Goal: Information Seeking & Learning: Check status

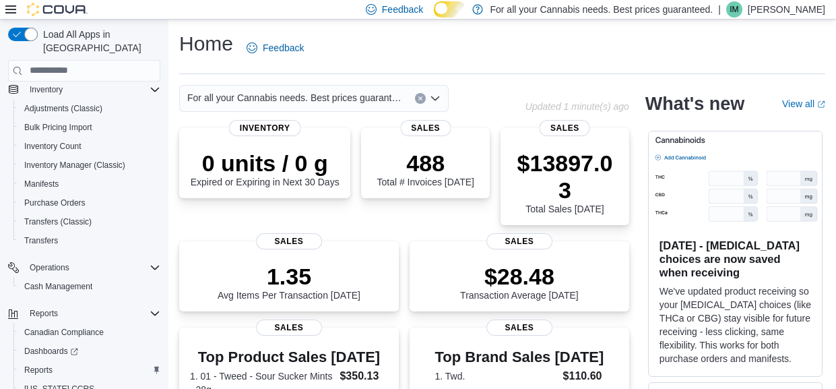
scroll to position [247, 0]
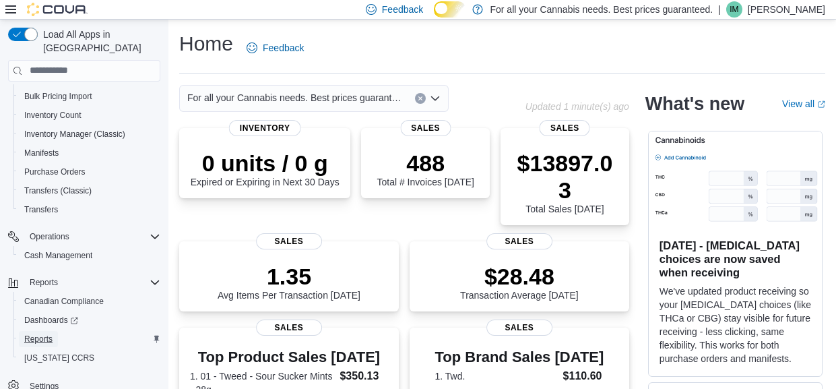
click at [53, 333] on span "Reports" at bounding box center [38, 338] width 28 height 11
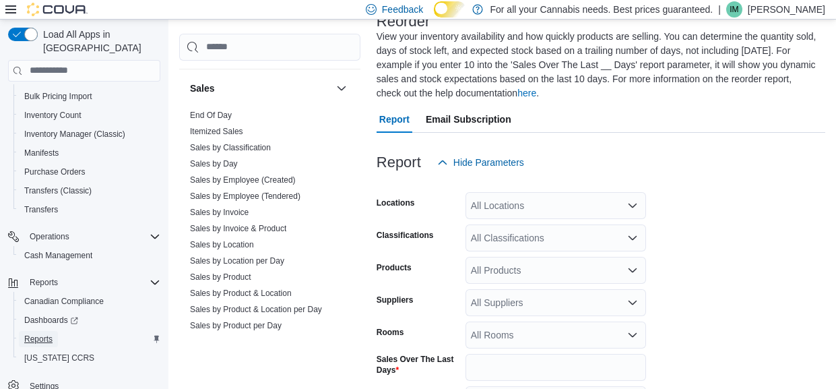
scroll to position [918, 0]
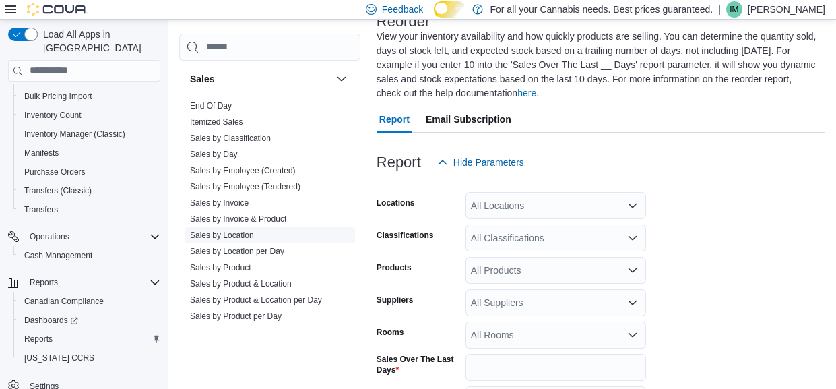
click at [210, 240] on link "Sales by Location" at bounding box center [222, 234] width 64 height 9
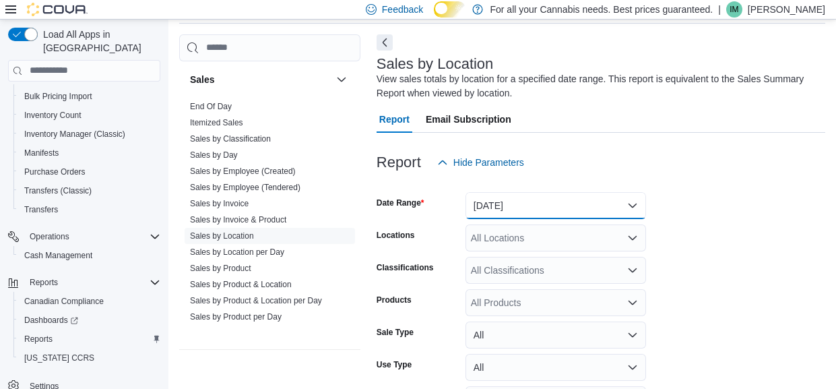
click at [529, 210] on button "Yesterday" at bounding box center [556, 205] width 181 height 27
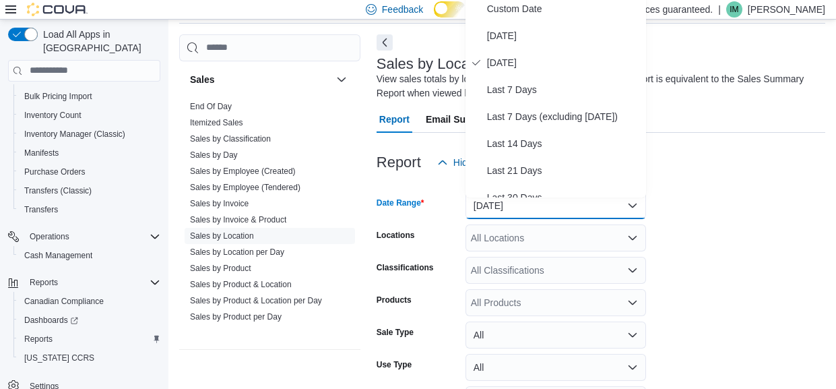
scroll to position [46, 0]
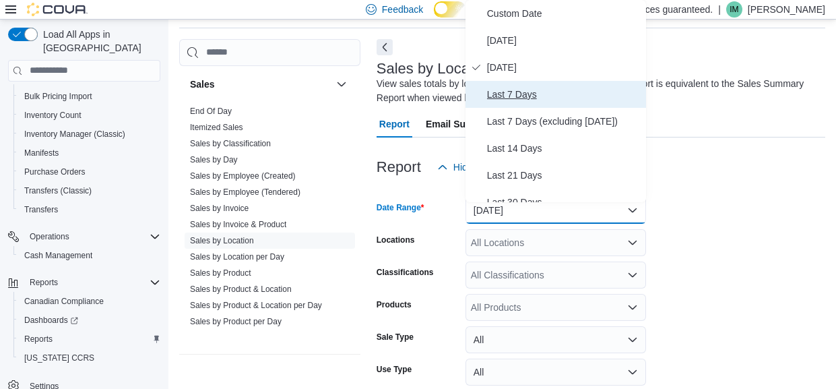
click at [528, 102] on span "Last 7 Days" at bounding box center [564, 94] width 154 height 16
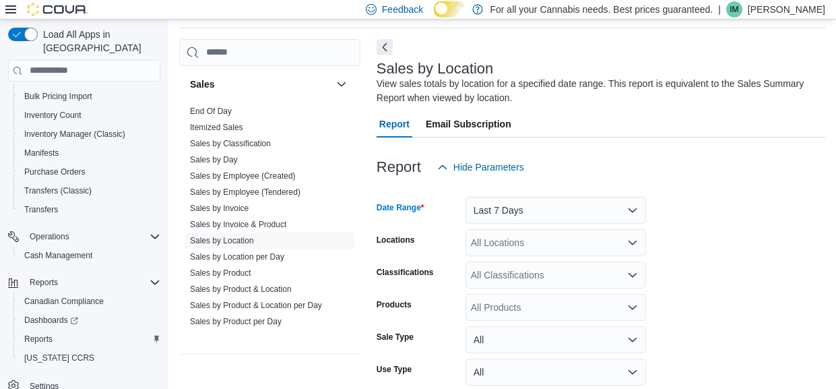
click at [521, 248] on div "All Locations" at bounding box center [556, 242] width 181 height 27
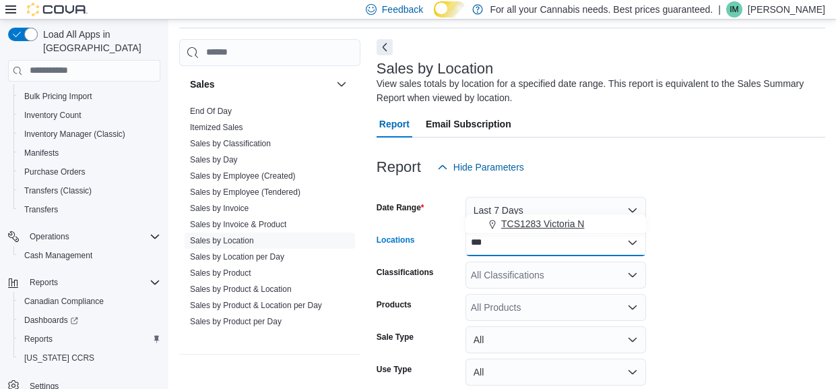
type input "***"
click at [567, 228] on span "TCS1283 Victoria N" at bounding box center [542, 223] width 83 height 13
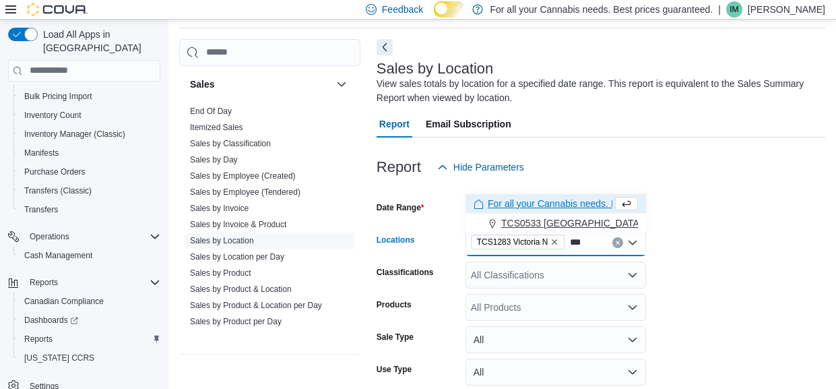
type input "***"
click at [569, 224] on span "TCS0533 Richmond" at bounding box center [571, 222] width 141 height 13
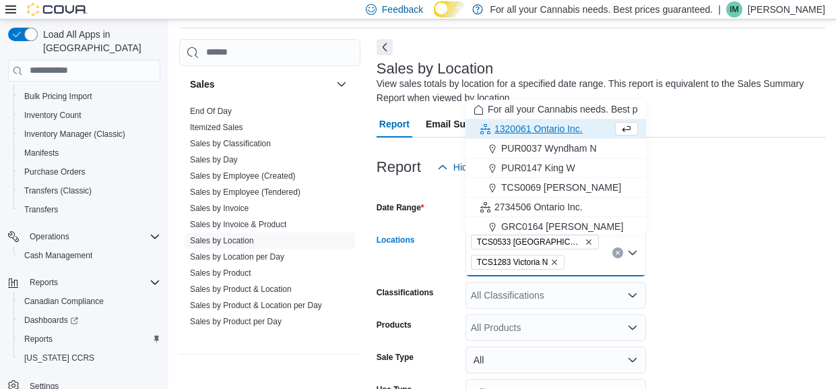
click at [707, 247] on form "Date Range Last 7 Days Locations TCS0533 Richmond TCS1283 Victoria N Combo box.…" at bounding box center [601, 328] width 449 height 295
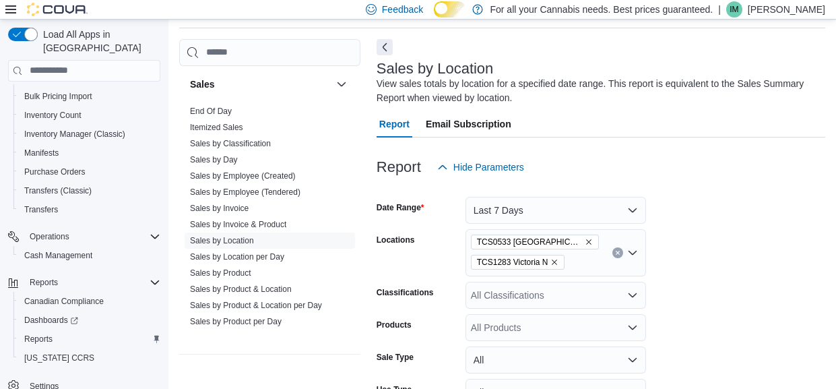
scroll to position [164, 0]
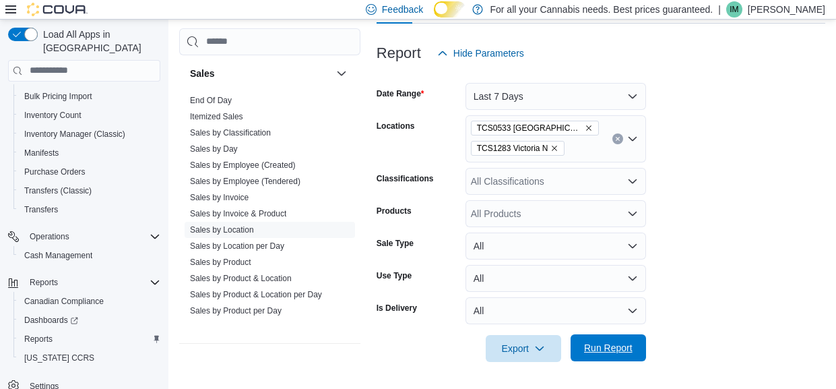
click at [623, 344] on span "Run Report" at bounding box center [608, 347] width 49 height 13
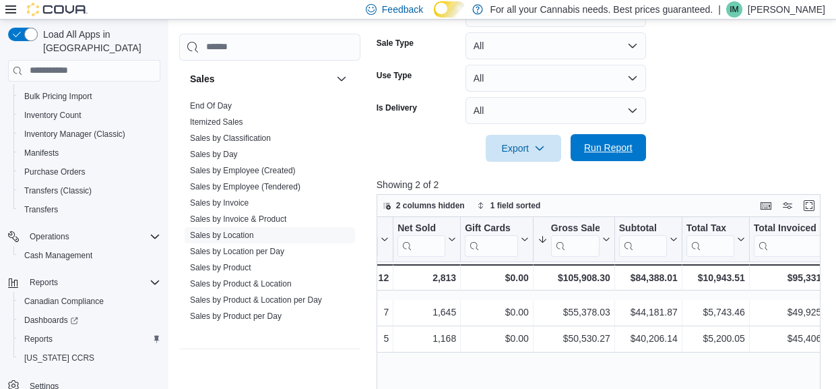
scroll to position [0, 269]
